Goal: Communication & Community: Ask a question

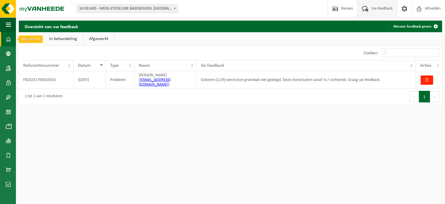
click at [9, 40] on span at bounding box center [8, 39] width 5 height 14
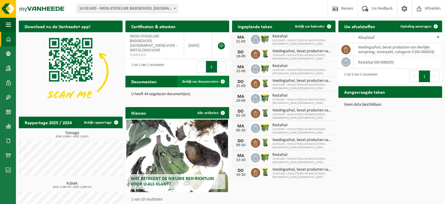
click at [197, 82] on span "Bekijk uw documenten" at bounding box center [200, 82] width 36 height 4
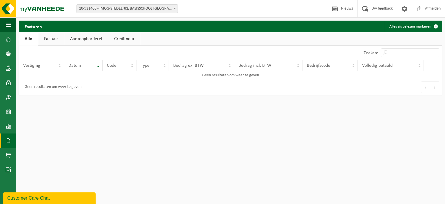
click at [56, 41] on link "Factuur" at bounding box center [51, 38] width 26 height 13
click at [75, 39] on link "Aankoopborderel" at bounding box center [87, 38] width 44 height 13
click at [127, 39] on link "Creditnota" at bounding box center [127, 38] width 32 height 13
click at [28, 39] on link "Alle" at bounding box center [28, 38] width 19 height 13
click at [9, 41] on span at bounding box center [8, 39] width 5 height 14
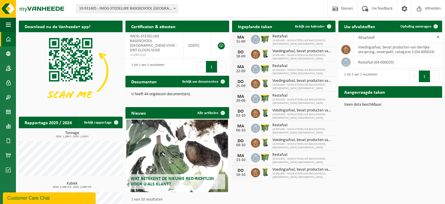
click at [43, 197] on div "Customer Care Chat" at bounding box center [49, 198] width 84 height 7
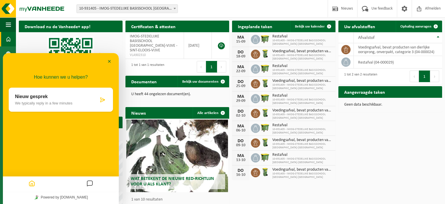
click at [40, 103] on p "We typically reply in a few minutes" at bounding box center [57, 103] width 84 height 4
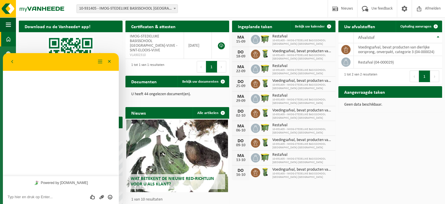
click at [52, 198] on textarea at bounding box center [61, 197] width 107 height 5
type textarea "goeiemorgen"
drag, startPoint x: 47, startPoint y: 60, endPoint x: 67, endPoint y: 59, distance: 20.3
click at [67, 59] on div "Terug" at bounding box center [52, 61] width 88 height 9
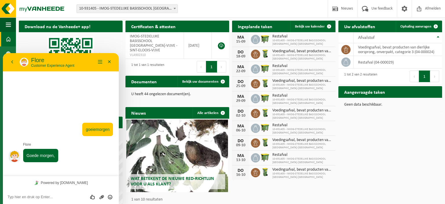
click at [59, 196] on textarea at bounding box center [61, 197] width 107 height 5
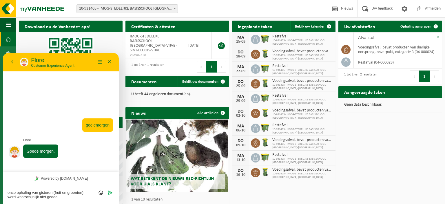
type textarea "onze ophaling van gisteren (fruit en groenten) werd waarschijnlijk niet gedaan"
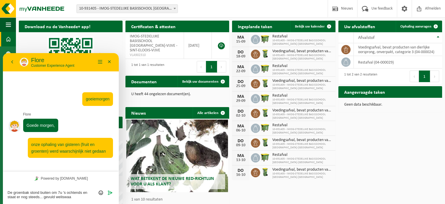
type textarea "De groenbak stond buiten om 7u 's ochtends en staat er nog steeds... gevuld wel…"
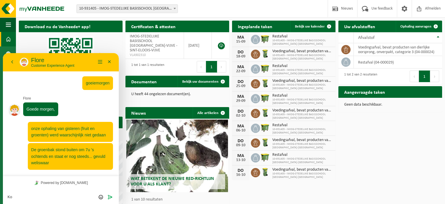
type textarea "K"
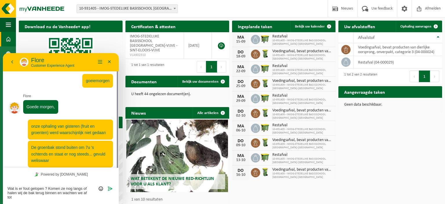
scroll to position [7, 0]
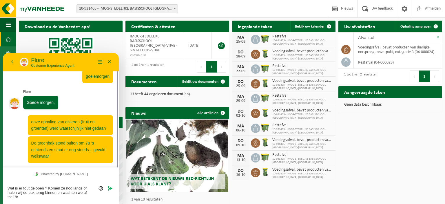
type textarea "Wat is er fout gelopen ? Komen ze nog langs of halen wij de bak terug binnen en…"
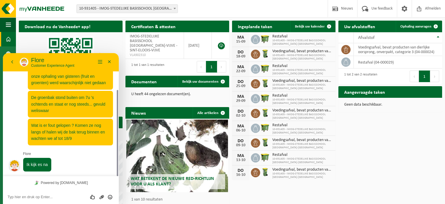
scroll to position [52, 0]
click at [188, 8] on div "Vestiging: 10-931405 - IMOG-STEDELIJKE BASISSCHOOL SINT-ELOOIS-VIJVE - SINT-ELO…" at bounding box center [222, 9] width 445 height 18
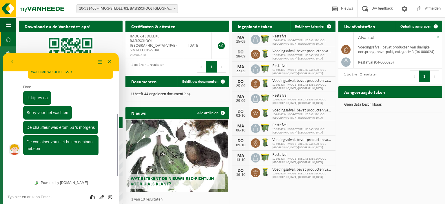
click at [47, 195] on textarea at bounding box center [61, 197] width 107 height 5
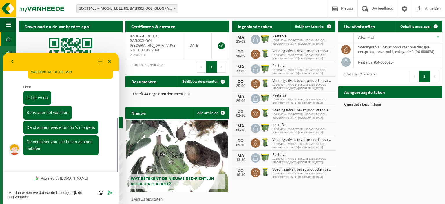
scroll to position [123, 0]
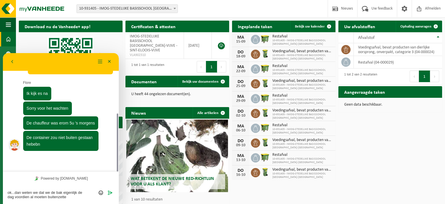
type textarea "ok...dan weten we dat we de bak eigenlijk de dag voordien al moeten buitenzetten"
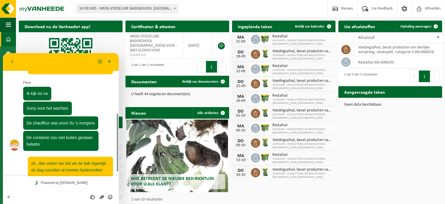
scroll to position [129, 0]
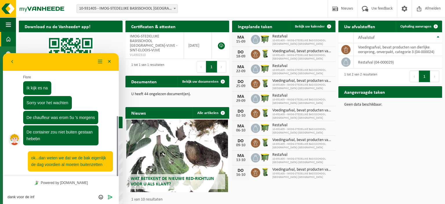
type textarea "dank voor de info"
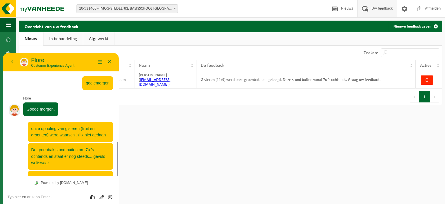
scroll to position [52, 0]
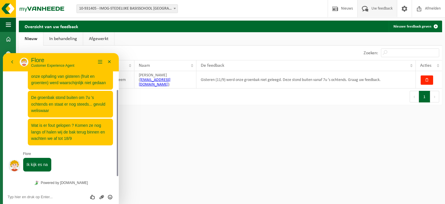
click at [238, 112] on html "Vestiging: 10-931405 - IMOG-STEDELIJKE BASISSCHOOL SINT-ELOOIS-VIJVE - SINT-ELO…" at bounding box center [222, 102] width 445 height 204
